Goal: Task Accomplishment & Management: Manage account settings

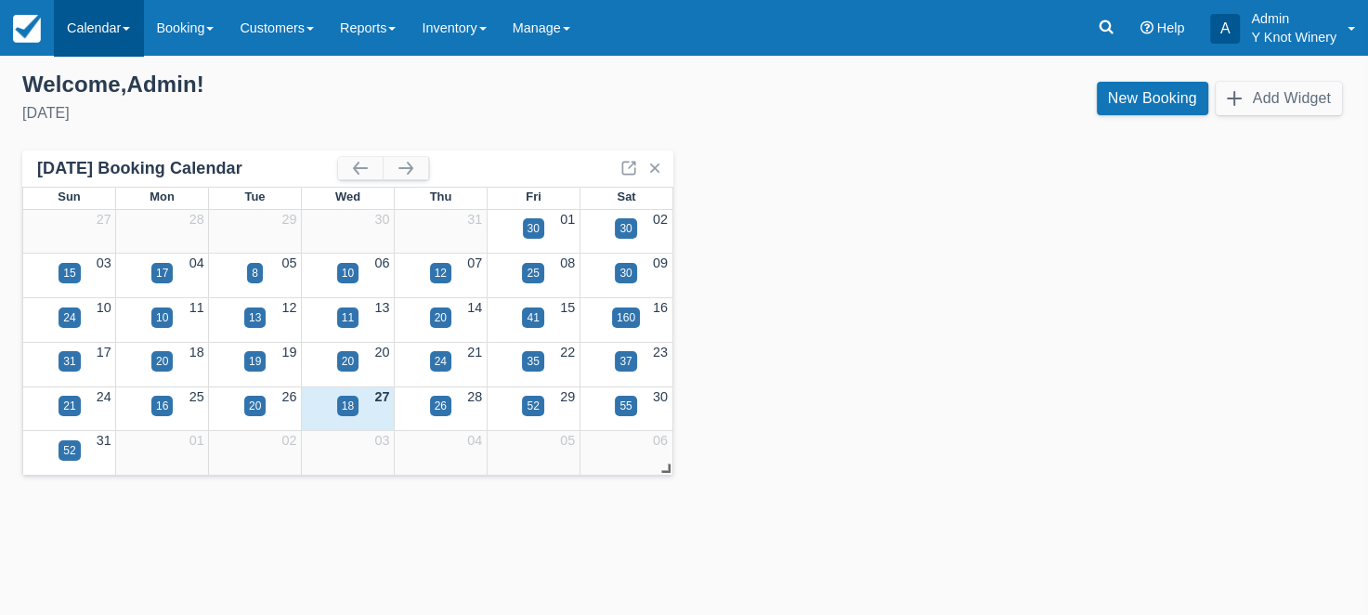
click at [139, 31] on link "Calendar" at bounding box center [98, 28] width 89 height 56
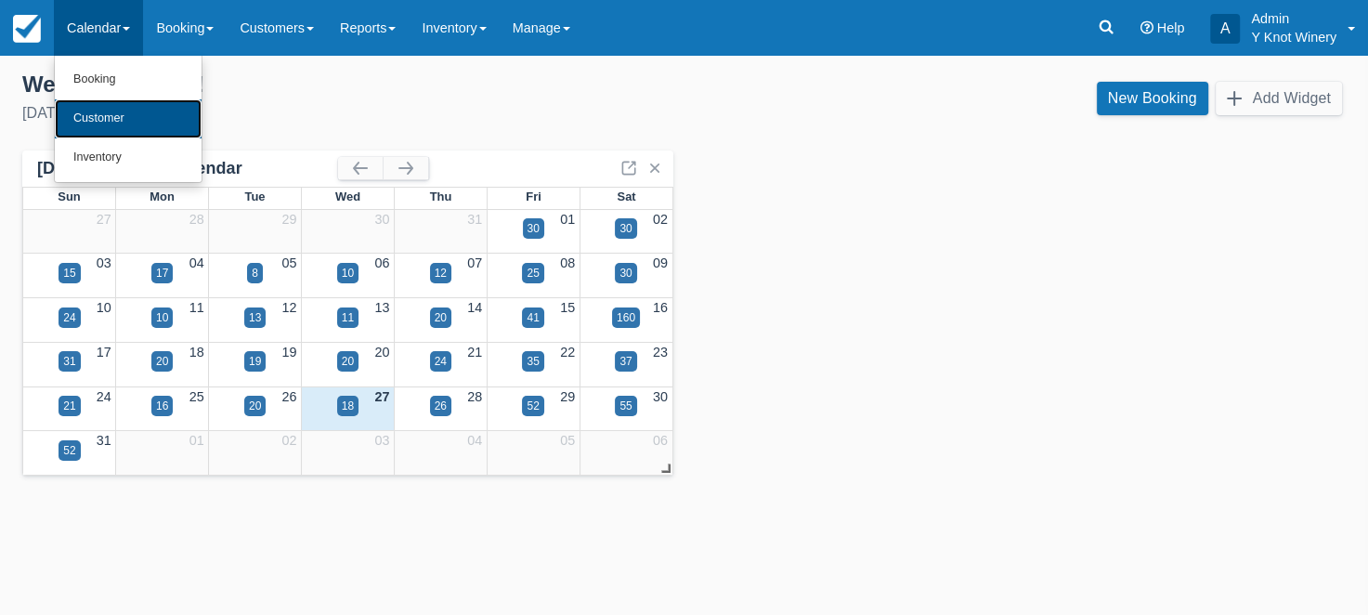
click at [111, 114] on link "Customer" at bounding box center [128, 118] width 147 height 39
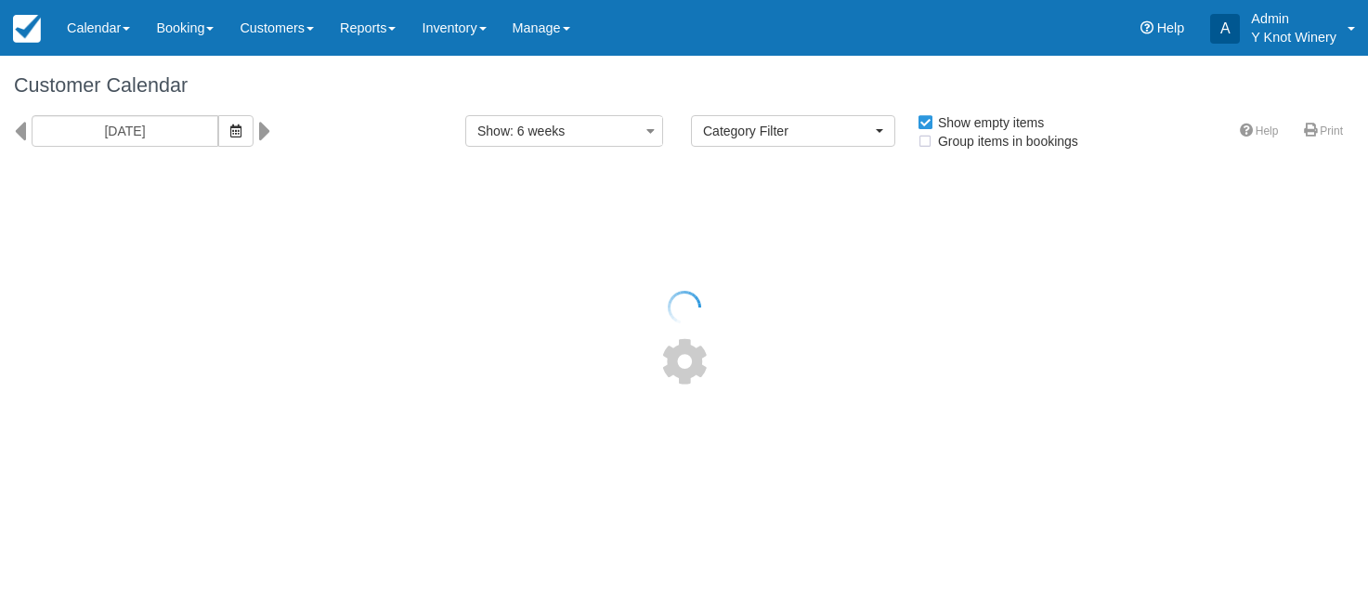
select select
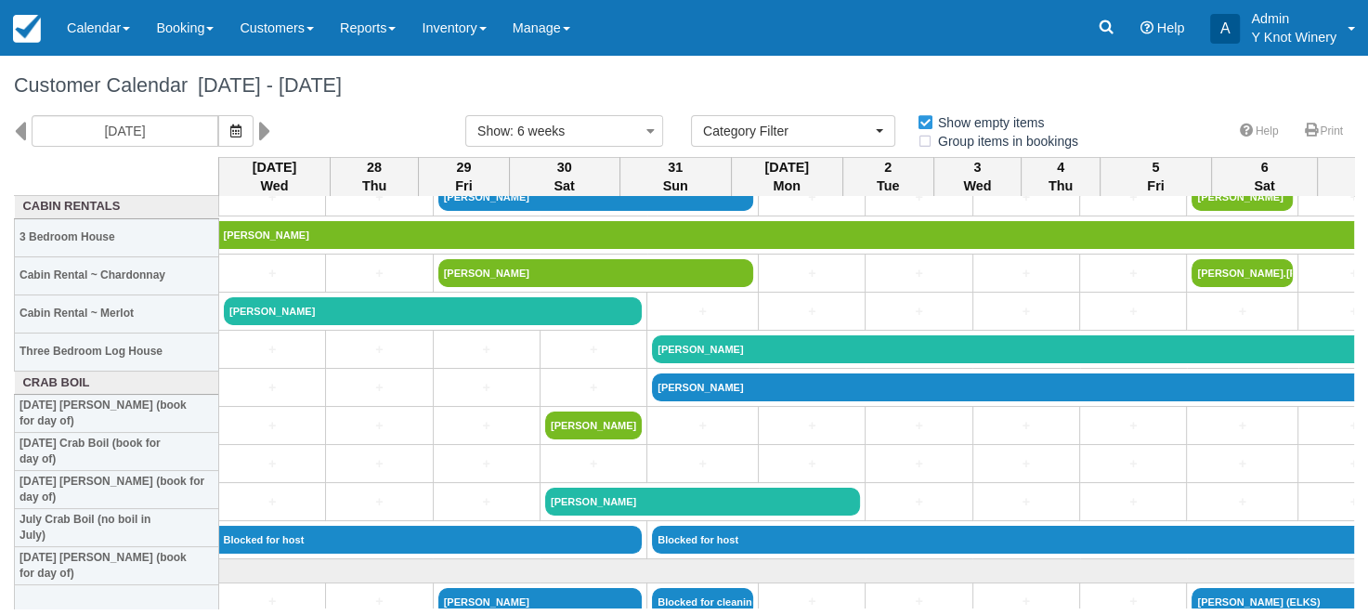
scroll to position [1853, 0]
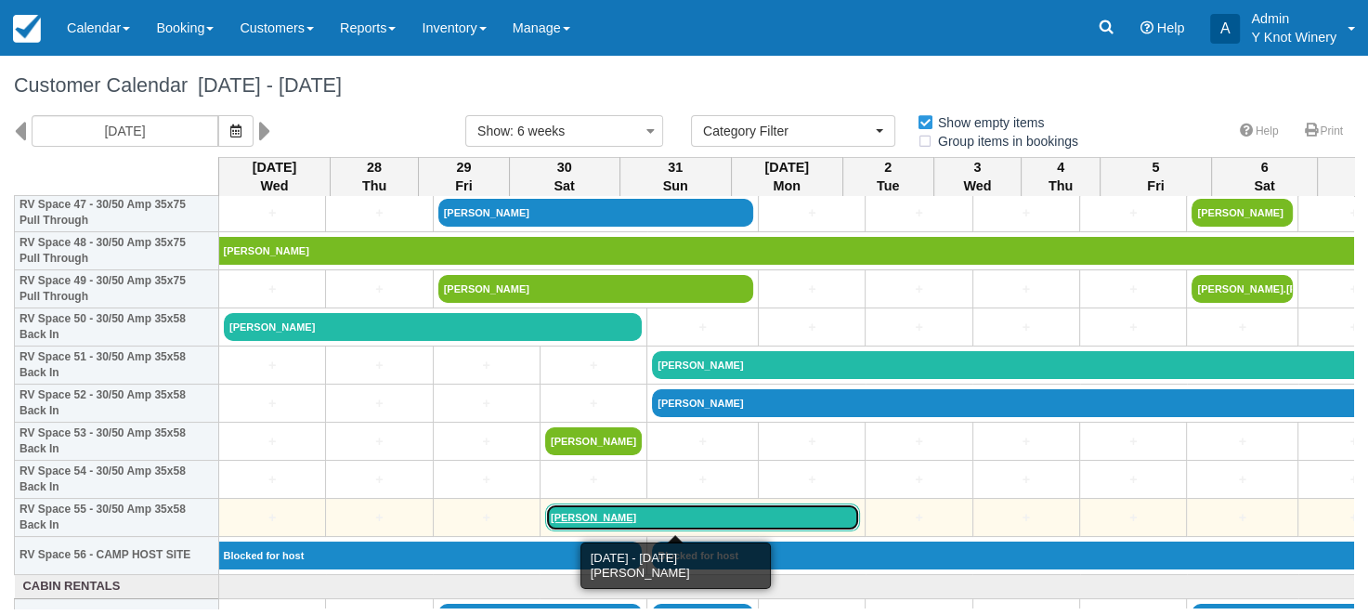
click at [607, 514] on link "[PERSON_NAME]" at bounding box center [703, 517] width 316 height 28
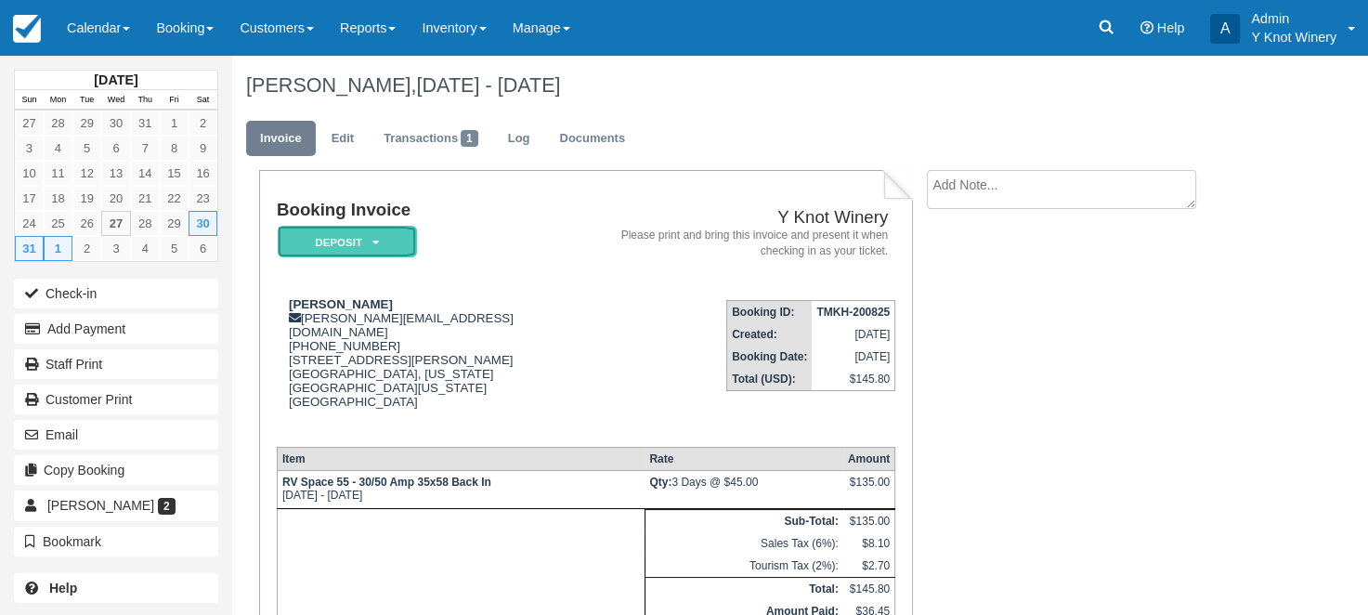
click at [380, 247] on em "Deposit" at bounding box center [347, 242] width 139 height 33
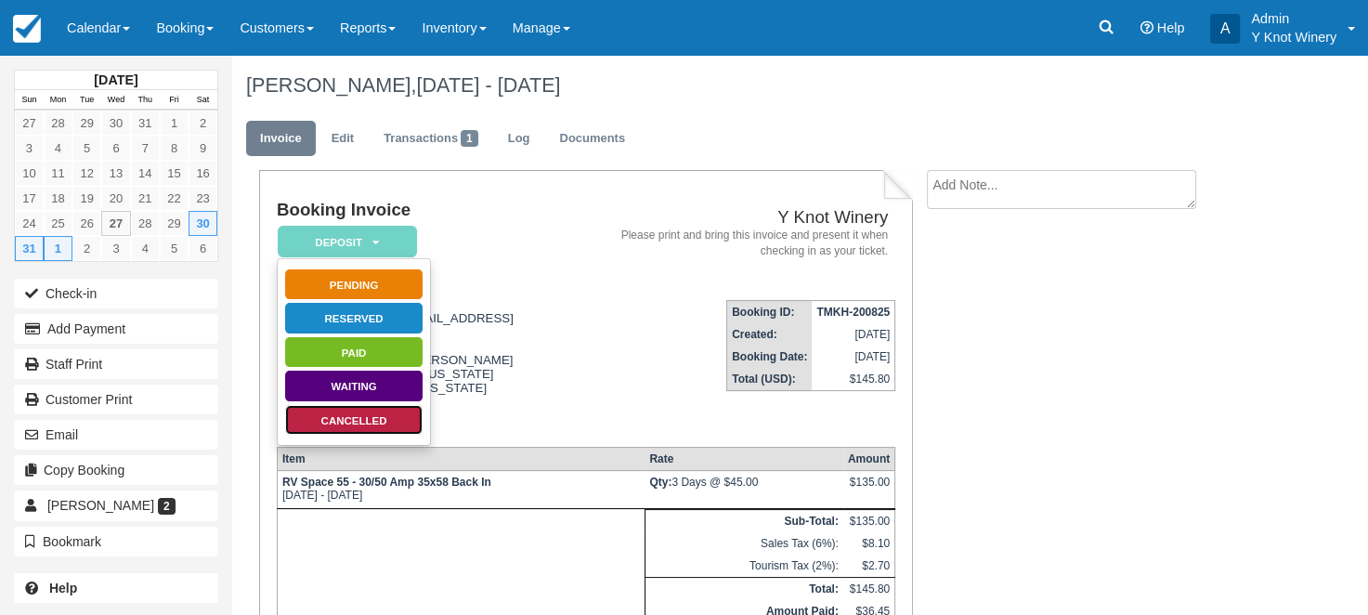
click at [381, 422] on link "Cancelled" at bounding box center [353, 420] width 139 height 33
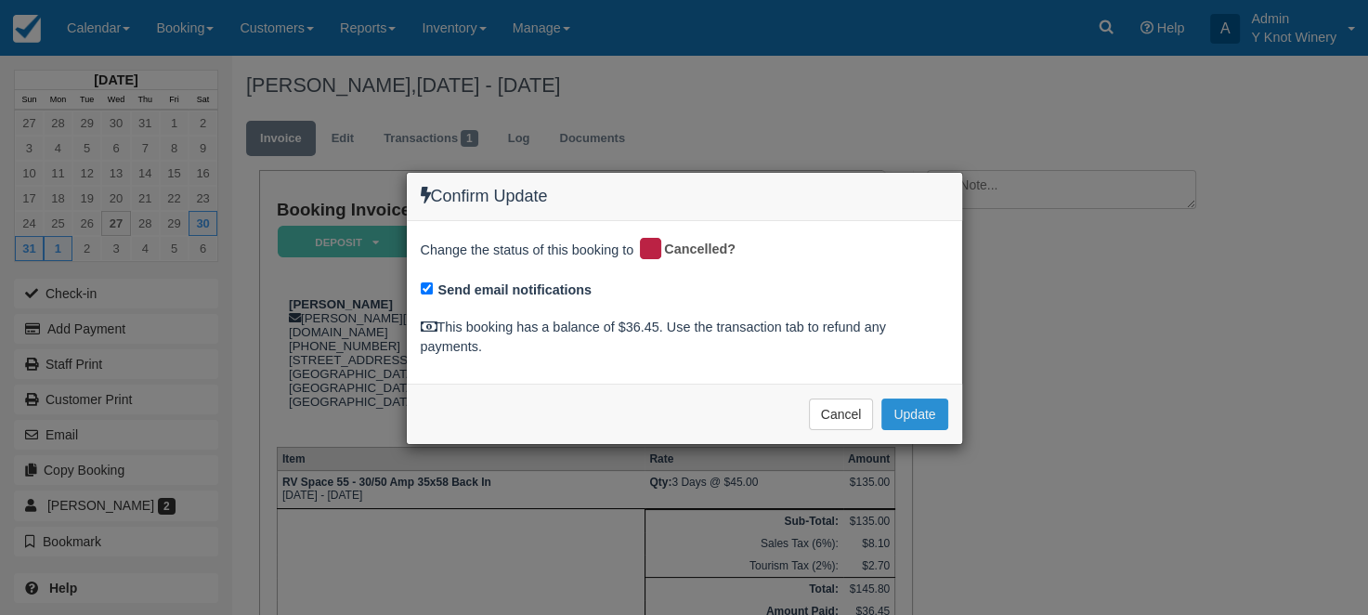
click at [918, 410] on button "Update" at bounding box center [914, 414] width 66 height 32
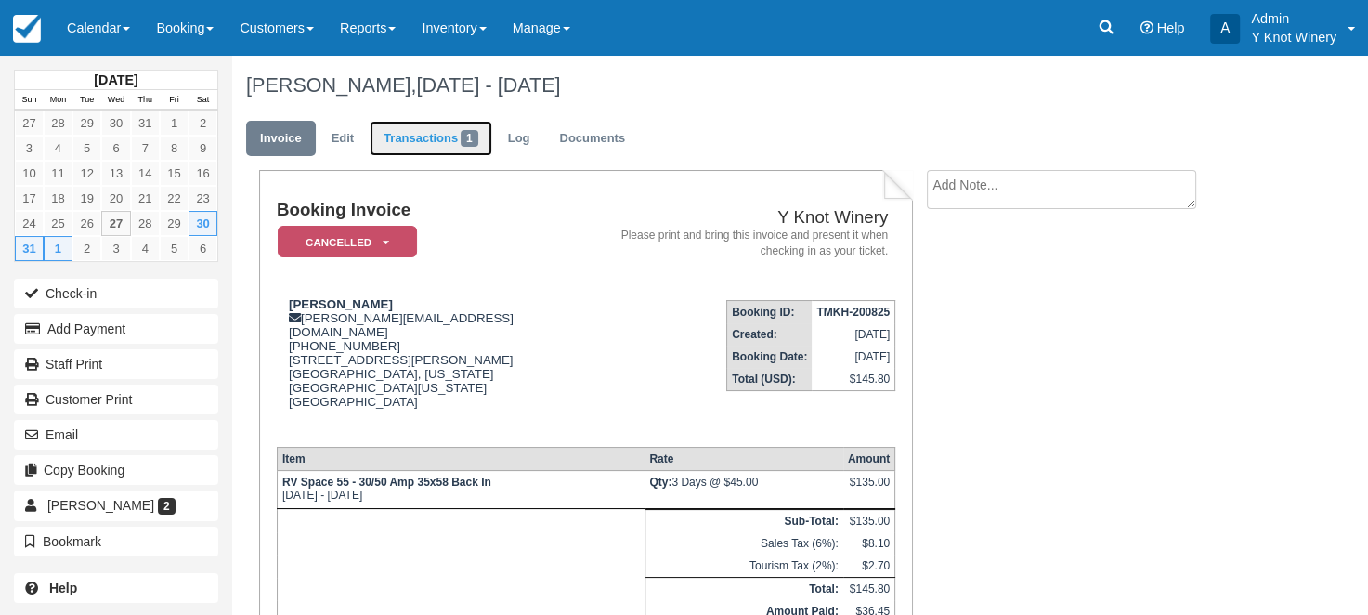
click at [448, 133] on link "Transactions 1" at bounding box center [431, 139] width 123 height 36
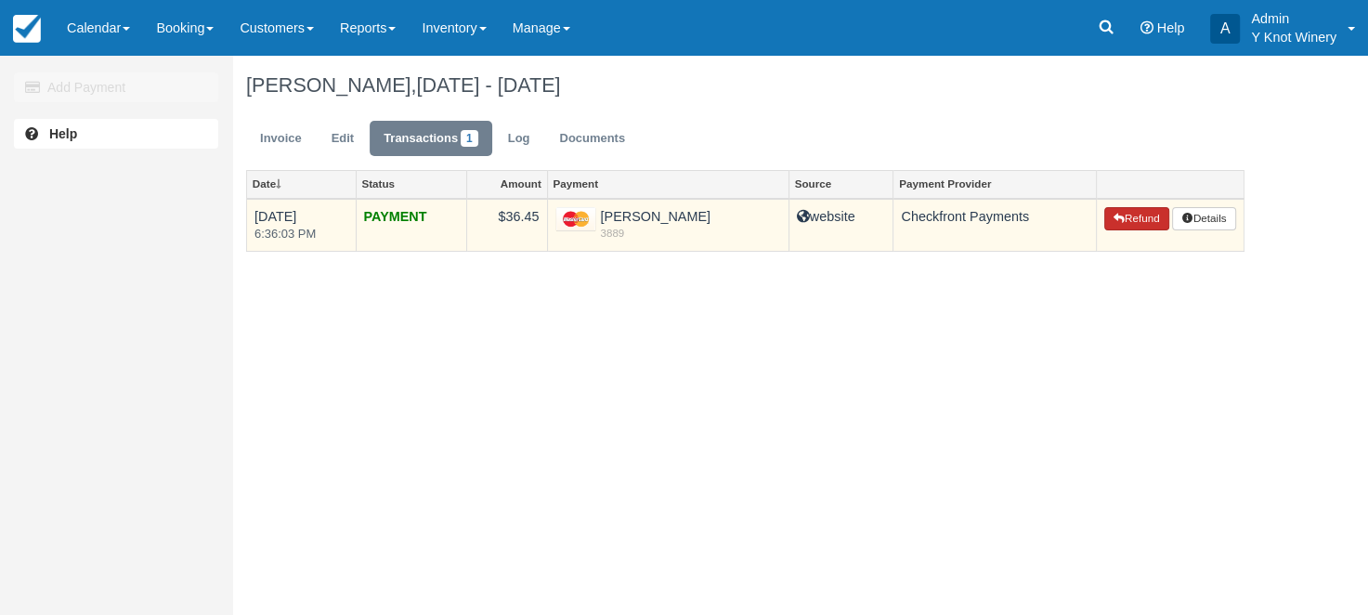
click at [1139, 221] on button "Refund" at bounding box center [1136, 219] width 65 height 24
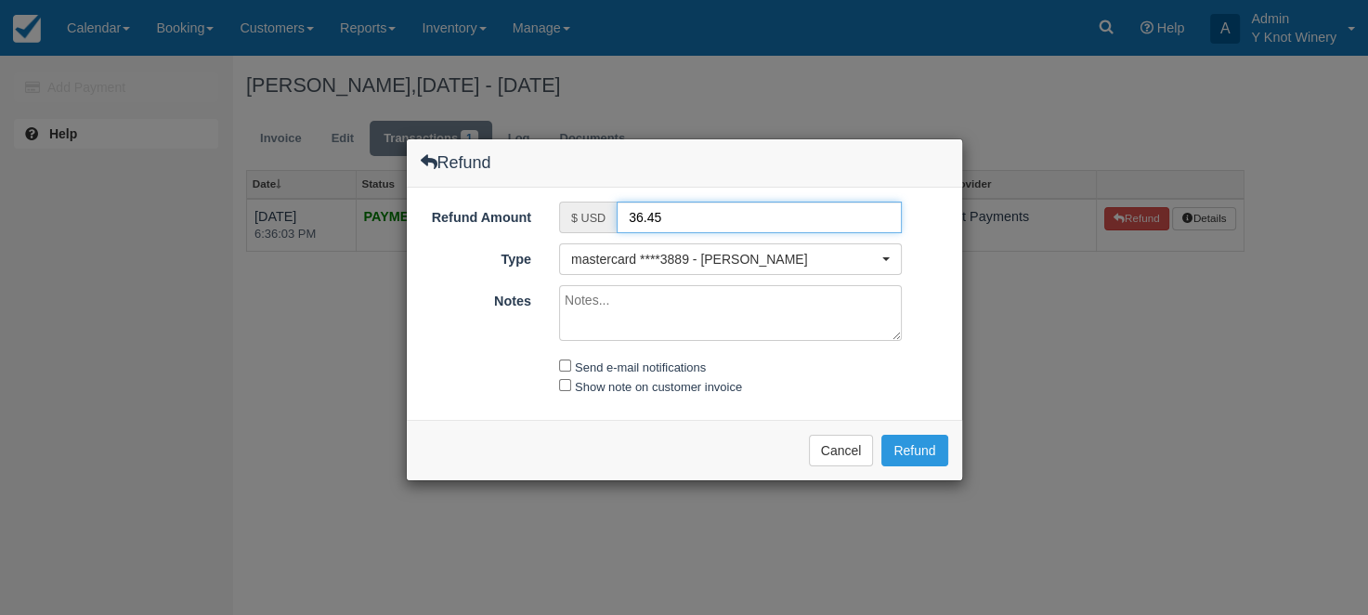
click at [641, 214] on input "36.45" at bounding box center [759, 218] width 285 height 32
type input "16.45"
click at [592, 305] on textarea "Notes" at bounding box center [730, 313] width 343 height 56
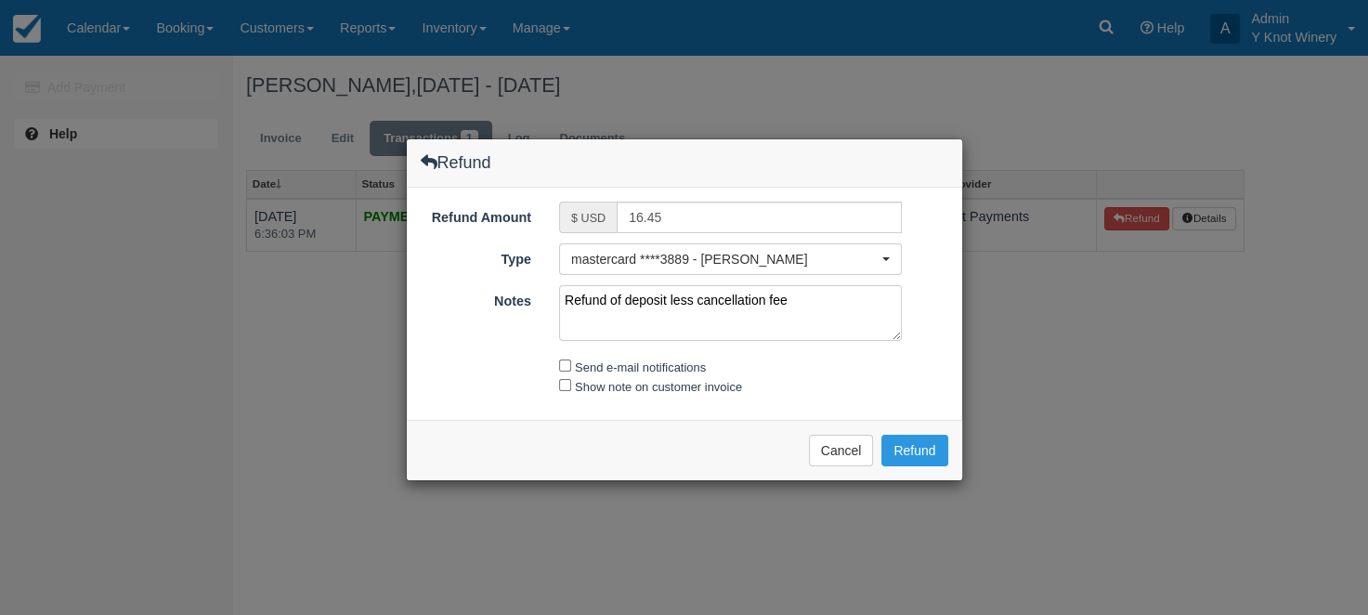
type textarea "Refund of deposit less cancellation fee"
click at [568, 362] on input "Send e-mail notifications" at bounding box center [565, 365] width 12 height 12
checkbox input "true"
click at [565, 383] on input "Show note on customer invoice" at bounding box center [565, 385] width 12 height 12
checkbox input "true"
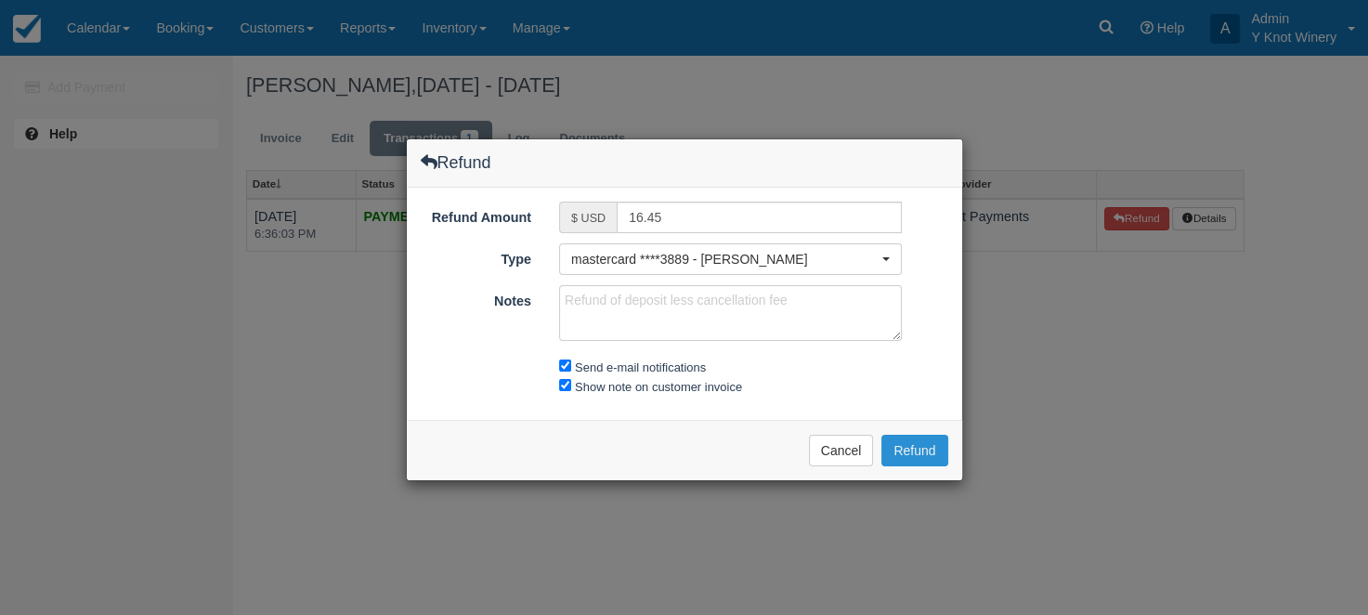
click at [912, 451] on button "Refund" at bounding box center [914, 451] width 66 height 32
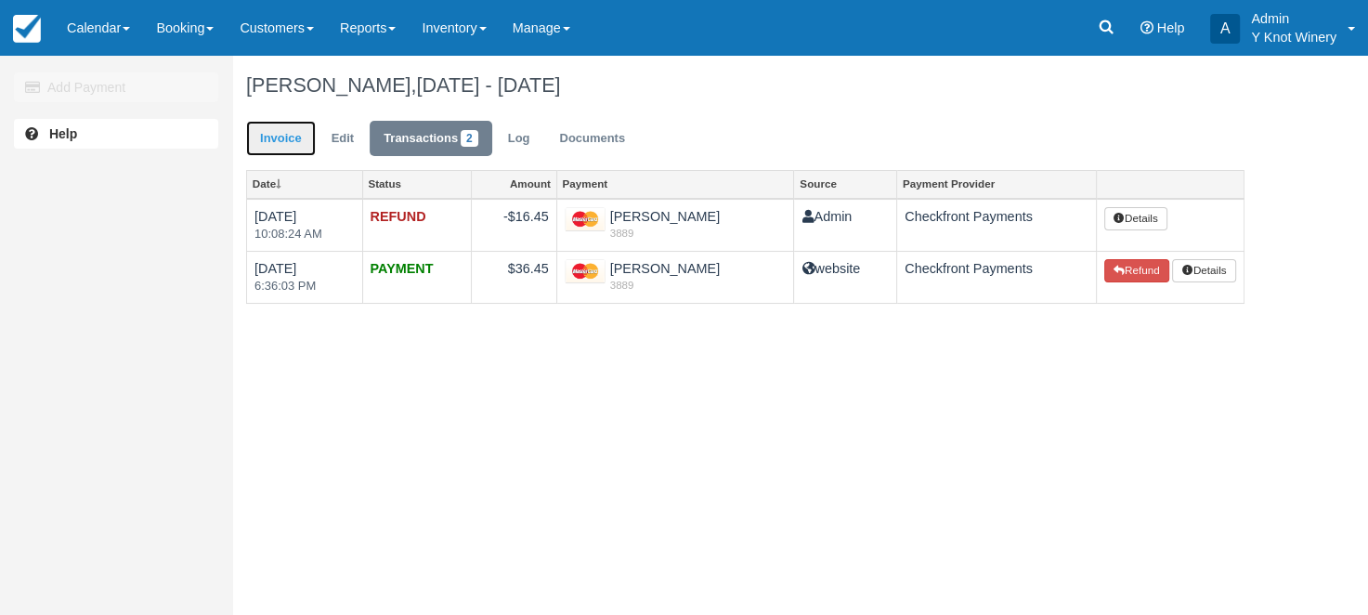
click at [277, 137] on link "Invoice" at bounding box center [281, 139] width 70 height 36
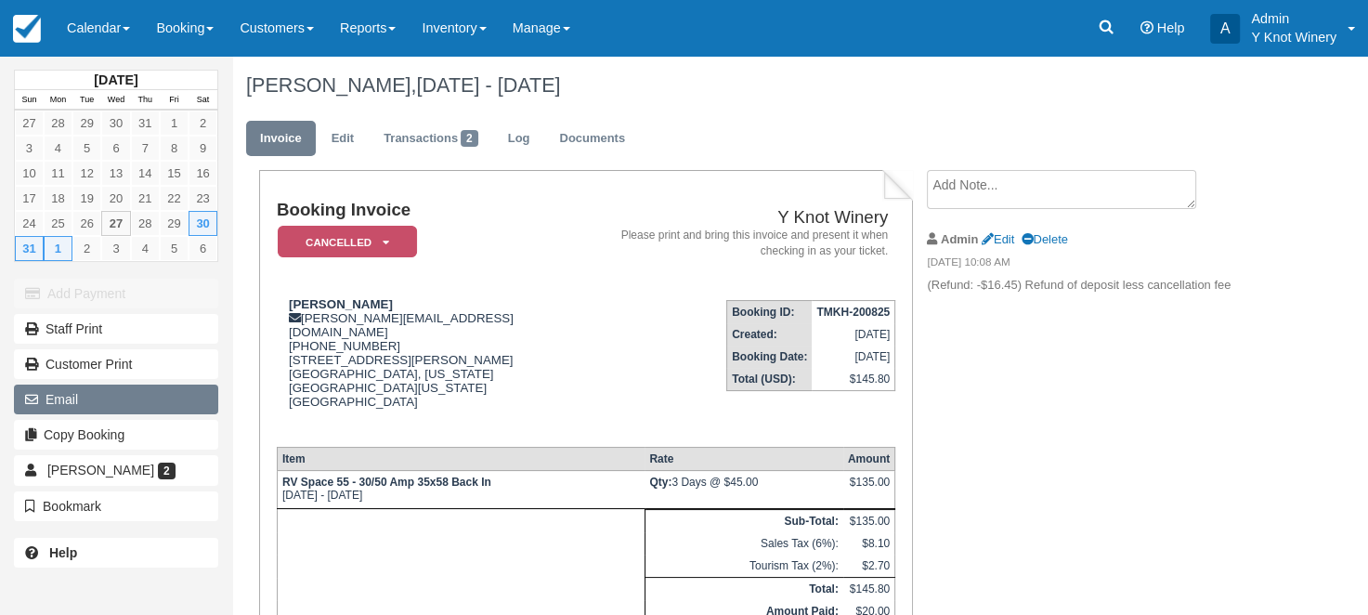
click at [140, 410] on button "Email" at bounding box center [116, 399] width 204 height 30
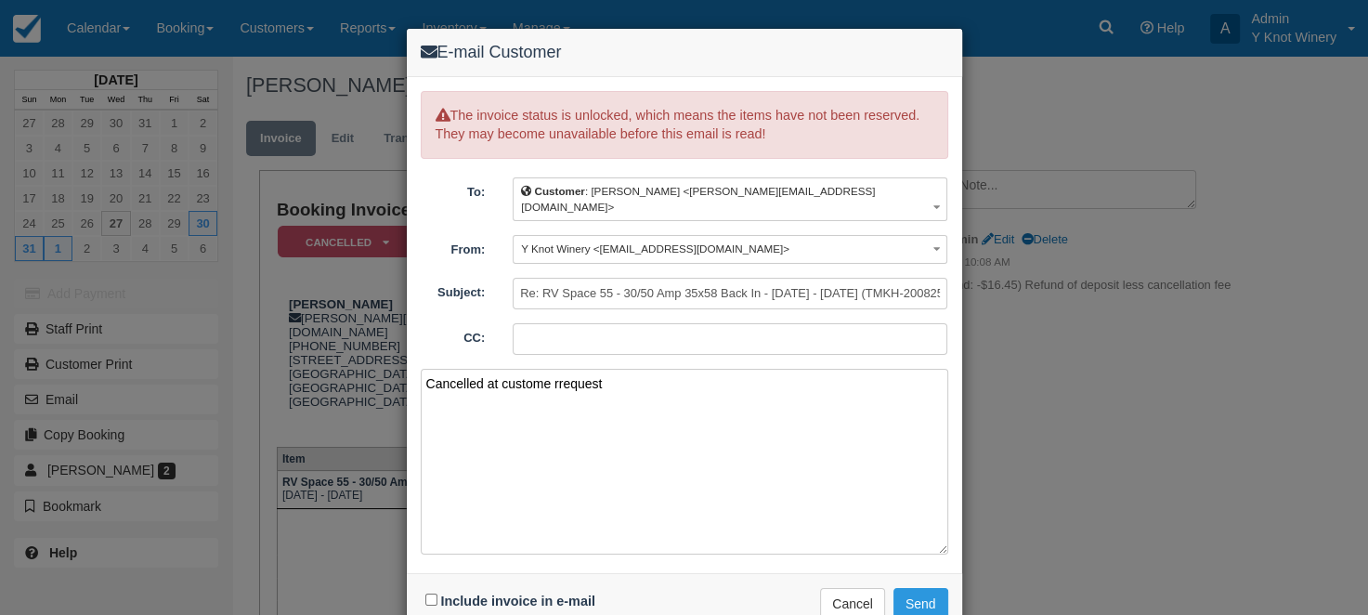
click at [558, 369] on textarea "Cancelled at custome rrequest" at bounding box center [684, 462] width 527 height 186
click at [555, 369] on textarea "Cancelled at custome r request" at bounding box center [684, 462] width 527 height 186
type textarea "Cancelled at customer request"
click at [428, 593] on input "Include invoice in e-mail" at bounding box center [431, 599] width 12 height 12
checkbox input "true"
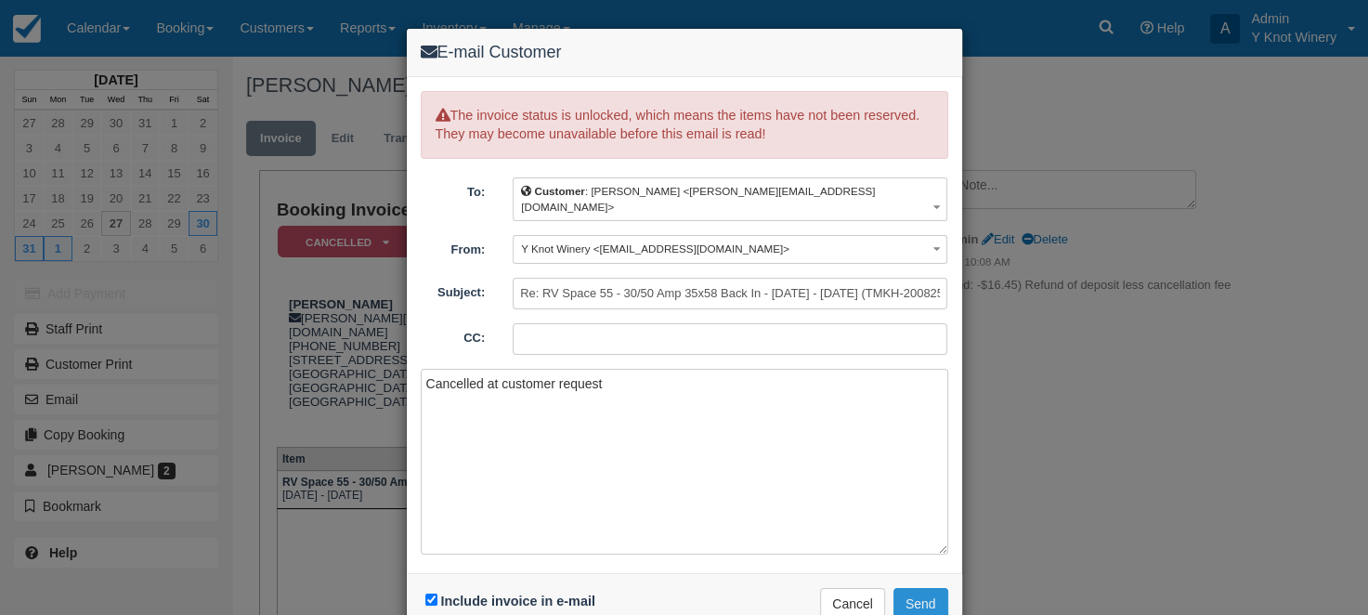
click at [927, 588] on button "Send" at bounding box center [920, 604] width 55 height 32
